Goal: Complete application form: Complete application form

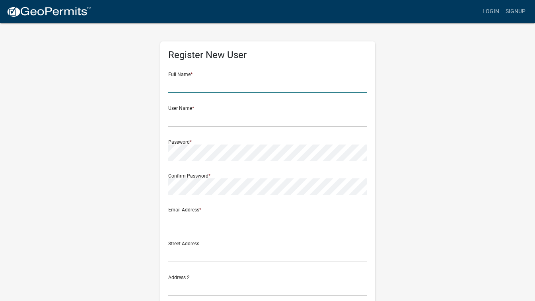
click at [212, 87] on input "text" at bounding box center [267, 85] width 199 height 16
type input "[PERSON_NAME]"
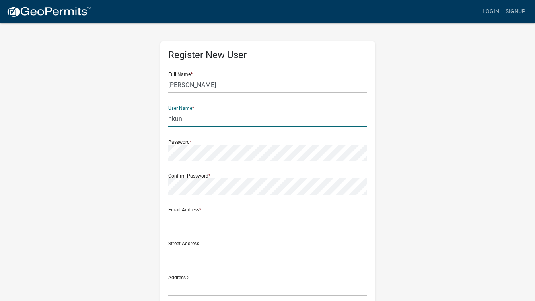
type input "hkun"
drag, startPoint x: 211, startPoint y: 87, endPoint x: 188, endPoint y: 115, distance: 35.9
click at [188, 115] on input "hkun" at bounding box center [267, 119] width 199 height 16
click at [295, 85] on input "[PERSON_NAME]" at bounding box center [267, 85] width 199 height 16
click at [258, 121] on input "hkun" at bounding box center [267, 119] width 199 height 16
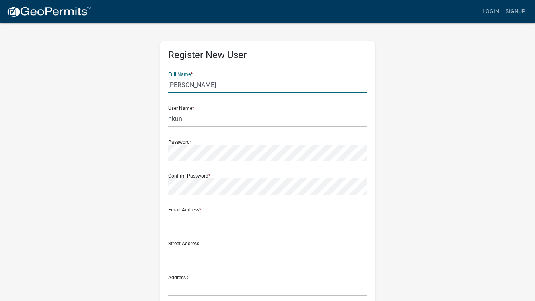
click at [248, 87] on input "[PERSON_NAME]" at bounding box center [267, 85] width 199 height 16
type input "[PERSON_NAME]"
click at [227, 117] on input "hkun" at bounding box center [267, 119] width 199 height 16
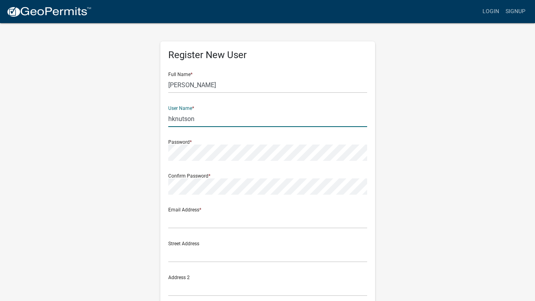
type input "hknutson"
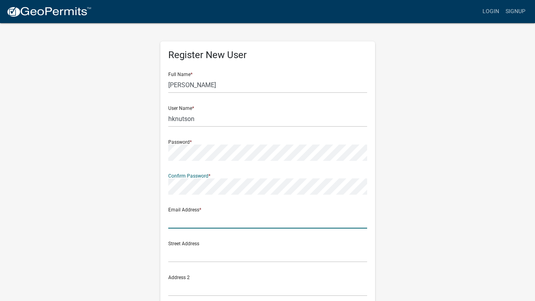
click at [282, 223] on input "text" at bounding box center [267, 220] width 199 height 16
click at [279, 218] on input "lamplighter@newulmt" at bounding box center [267, 220] width 199 height 16
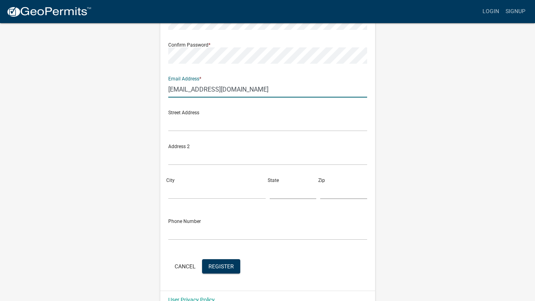
scroll to position [147, 0]
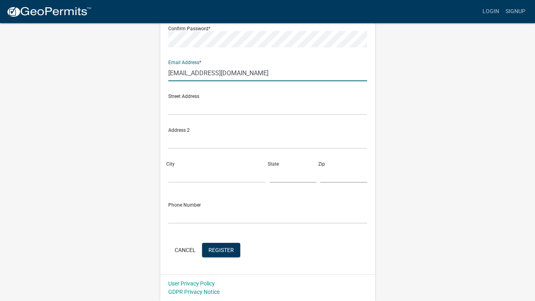
type input "[EMAIL_ADDRESS][DOMAIN_NAME]"
click at [183, 218] on input "text" at bounding box center [267, 215] width 199 height 16
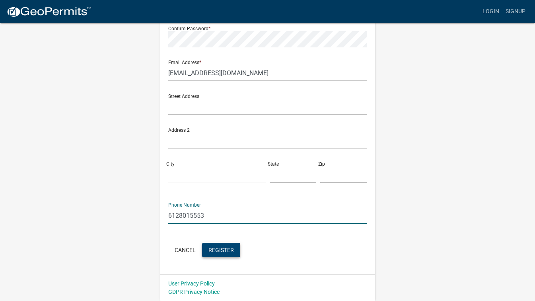
type input "6128015553"
click at [212, 251] on span "Register" at bounding box center [220, 249] width 25 height 6
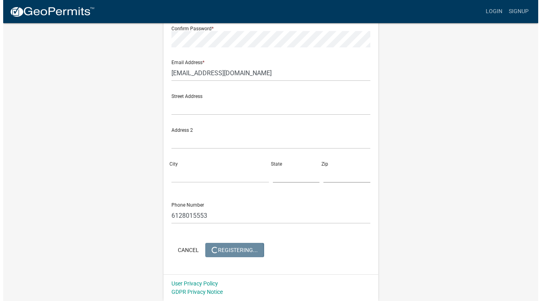
scroll to position [0, 0]
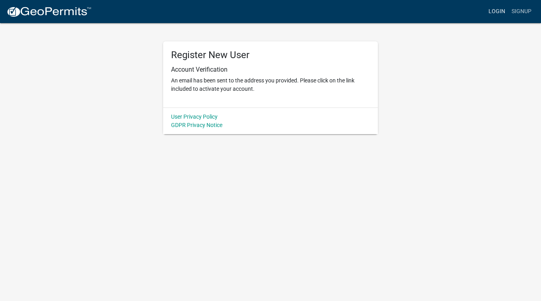
click at [503, 15] on link "Login" at bounding box center [496, 11] width 23 height 15
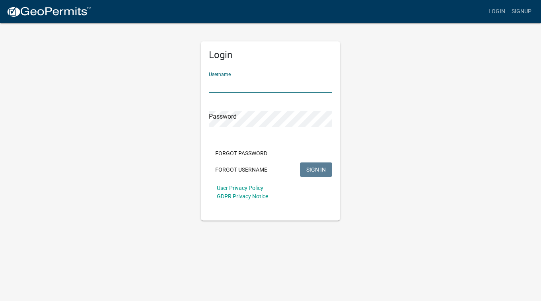
click at [315, 79] on input "Username" at bounding box center [270, 85] width 123 height 16
type input "cquast"
click at [315, 172] on span "SIGN IN" at bounding box center [315, 169] width 19 height 6
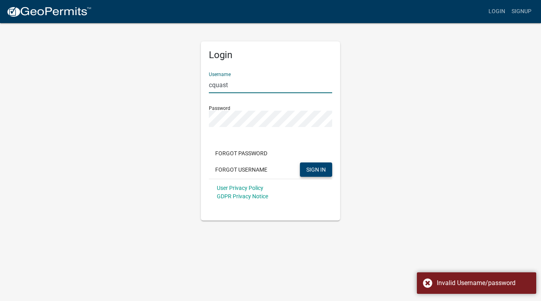
click at [255, 89] on input "cquast" at bounding box center [270, 85] width 123 height 16
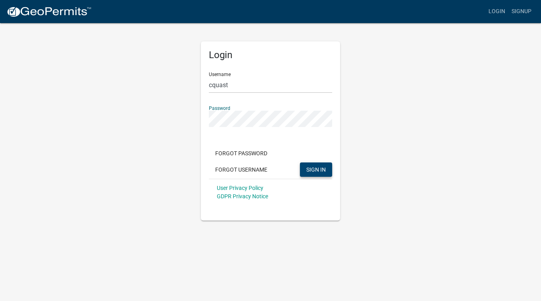
click at [309, 171] on span "SIGN IN" at bounding box center [315, 169] width 19 height 6
